Goal: Find specific page/section: Find specific page/section

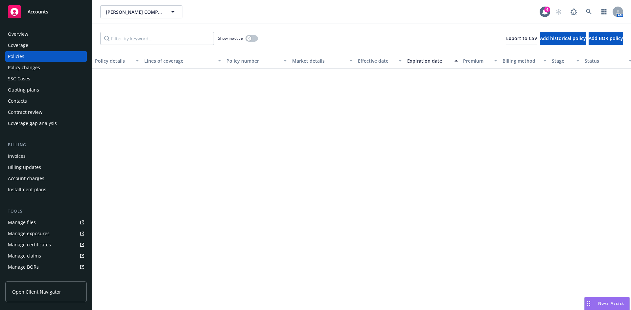
scroll to position [654, 0]
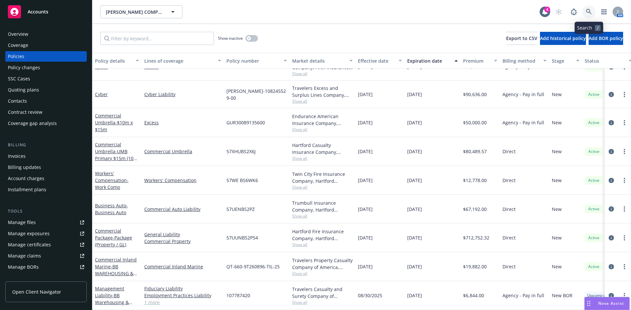
click at [586, 8] on link at bounding box center [588, 11] width 13 height 13
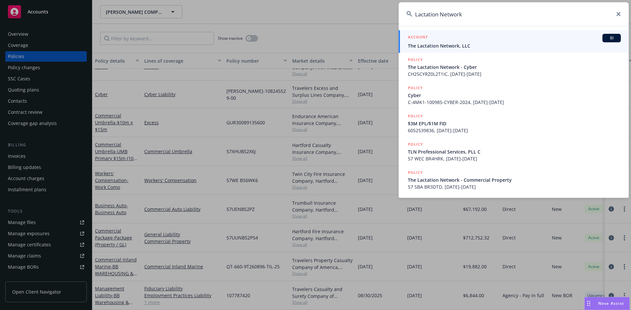
type input "Lactation Network"
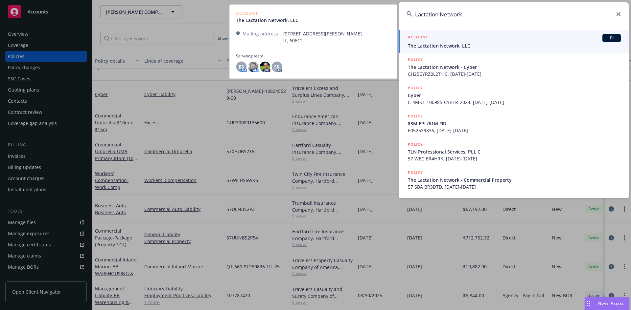
click at [456, 45] on span "The Lactation Network, LLC" at bounding box center [514, 45] width 213 height 7
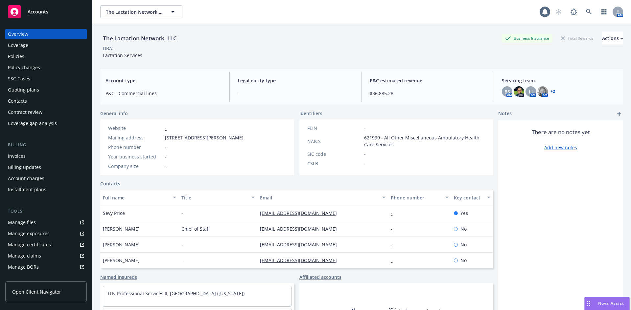
click at [13, 54] on div "Policies" at bounding box center [16, 56] width 16 height 11
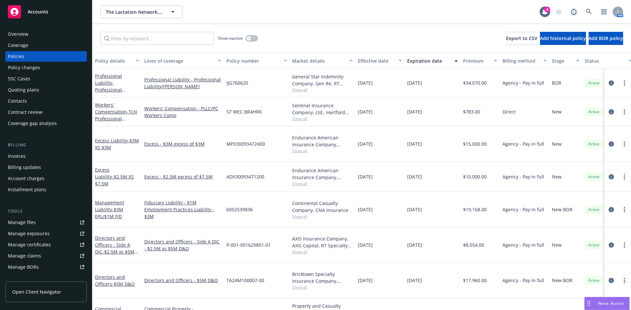
click at [21, 153] on div "Invoices" at bounding box center [17, 156] width 18 height 11
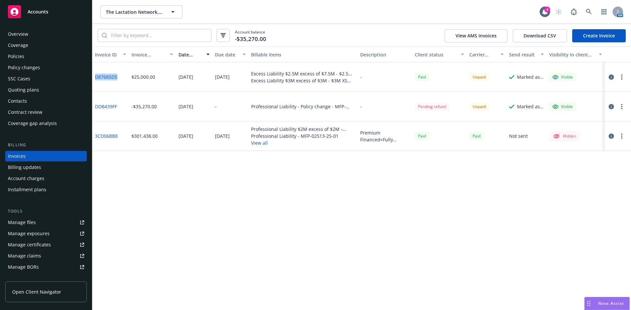
drag, startPoint x: 121, startPoint y: 80, endPoint x: 95, endPoint y: 81, distance: 26.0
click at [95, 81] on div "D87685D5" at bounding box center [110, 77] width 36 height 30
copy link "D87685D5"
click at [591, 11] on icon at bounding box center [589, 12] width 6 height 6
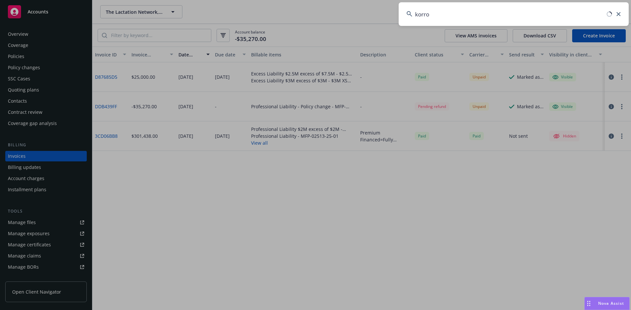
type input "korro"
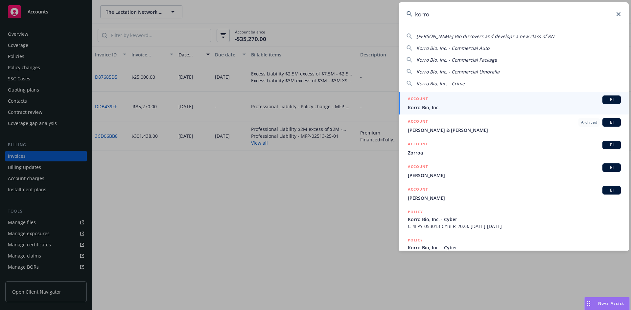
click at [439, 97] on div "ACCOUNT BI" at bounding box center [514, 100] width 213 height 9
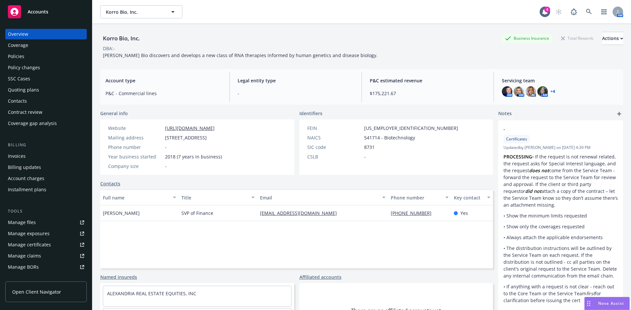
click at [23, 53] on div "Policies" at bounding box center [16, 56] width 16 height 11
